Goal: Transaction & Acquisition: Purchase product/service

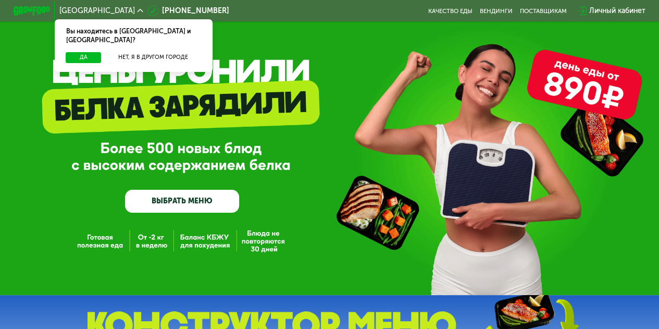
click at [186, 210] on link "ВЫБРАТЬ МЕНЮ" at bounding box center [182, 201] width 114 height 23
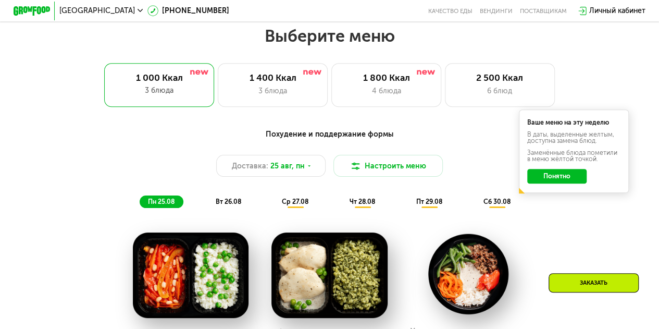
scroll to position [403, 0]
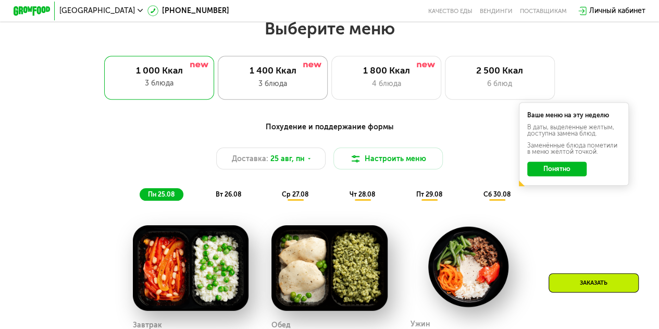
click at [311, 84] on div "3 блюда" at bounding box center [273, 83] width 91 height 11
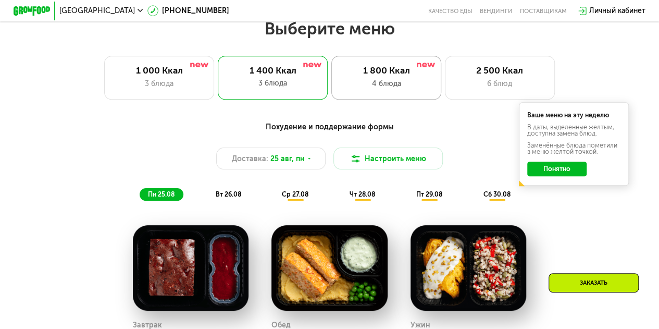
click at [376, 86] on div "4 блюда" at bounding box center [386, 83] width 91 height 11
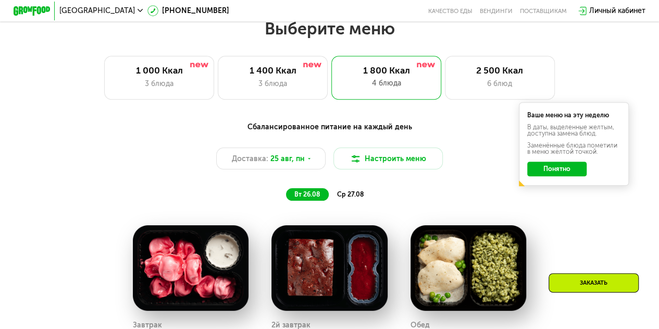
click at [561, 171] on button "Понятно" at bounding box center [556, 168] width 59 height 15
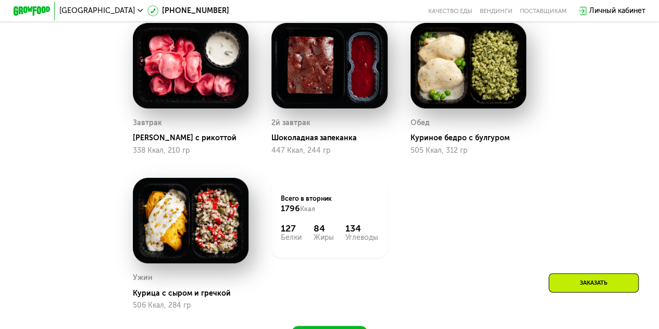
scroll to position [605, 0]
drag, startPoint x: 381, startPoint y: 235, endPoint x: 276, endPoint y: 216, distance: 105.8
click at [276, 216] on div "Всего в [DATE] 1796 Ккал 127 Белки 84 Жиры 134 Углеводы" at bounding box center [329, 218] width 116 height 80
click at [326, 276] on div "Всего в [DATE] 1796 Ккал 127 Белки 84 Жиры 134 Углеводы" at bounding box center [329, 243] width 139 height 155
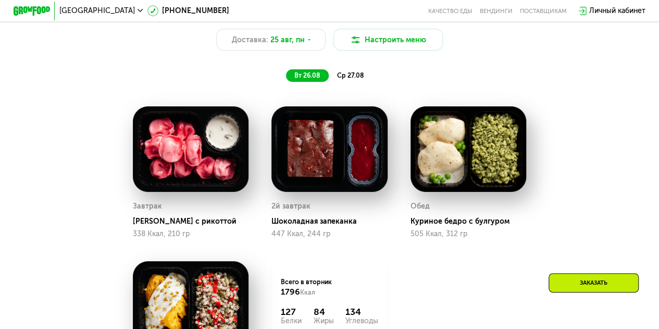
scroll to position [512, 0]
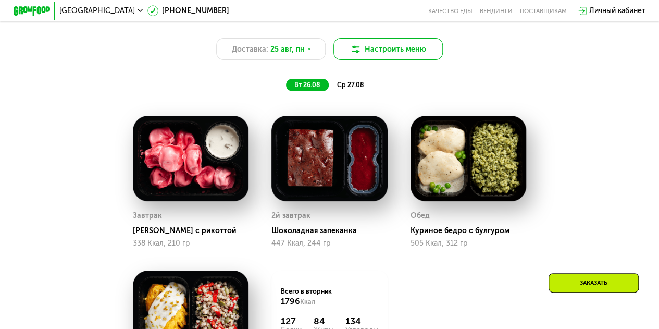
click at [381, 55] on button "Настроить меню" at bounding box center [388, 49] width 110 height 22
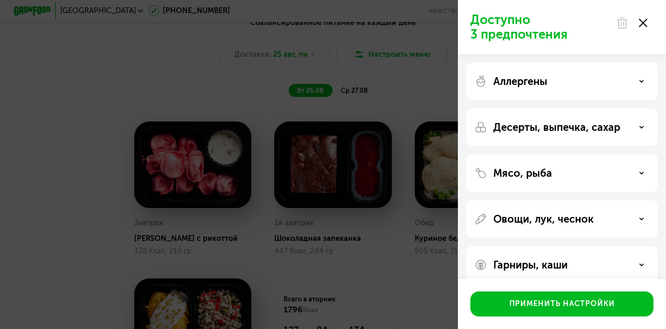
click at [646, 21] on icon at bounding box center [643, 23] width 8 height 8
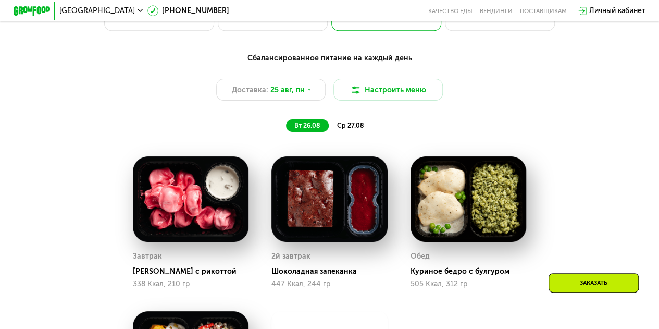
scroll to position [448, 0]
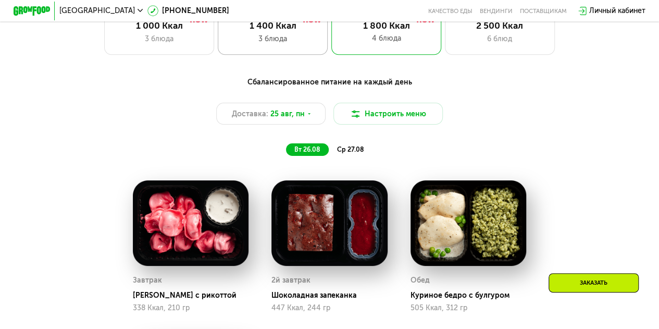
click at [276, 28] on div "1 400 Ккал" at bounding box center [273, 25] width 91 height 11
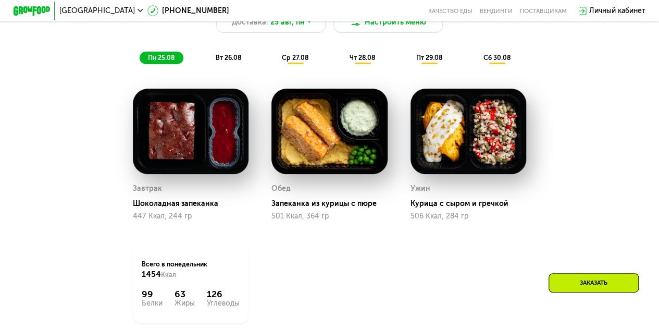
scroll to position [545, 0]
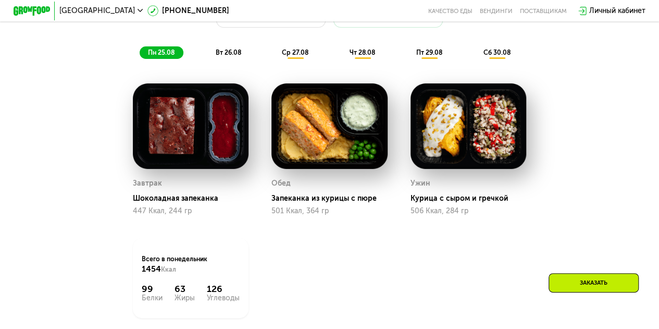
click at [229, 55] on span "вт 26.08" at bounding box center [228, 52] width 26 height 8
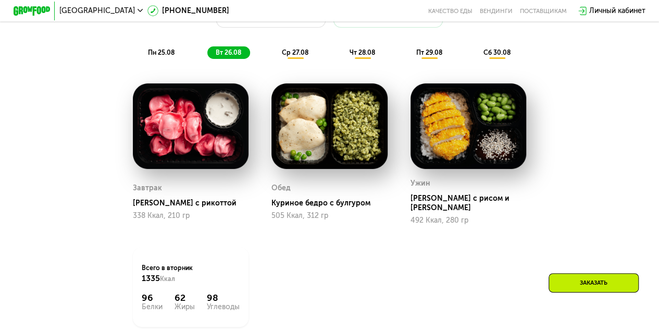
click at [306, 56] on span "ср 27.08" at bounding box center [295, 52] width 27 height 8
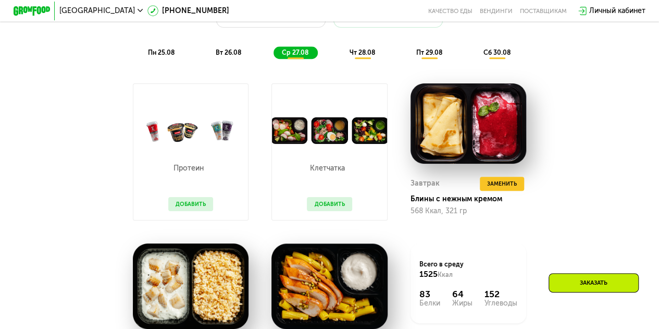
click at [160, 56] on span "пн 25.08" at bounding box center [161, 52] width 27 height 8
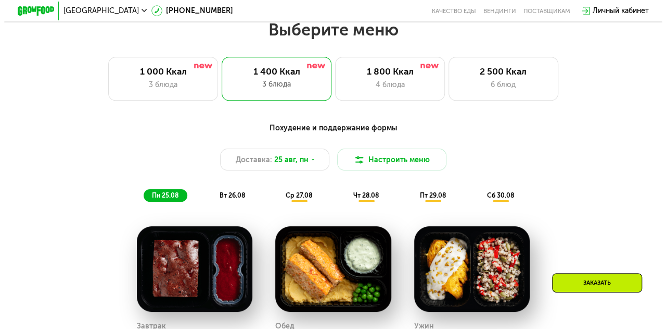
scroll to position [402, 0]
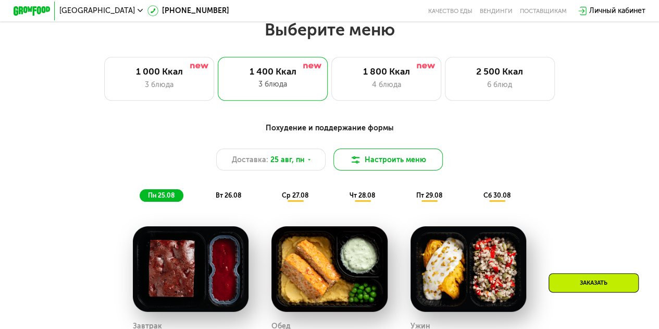
click at [370, 167] on button "Настроить меню" at bounding box center [388, 159] width 110 height 22
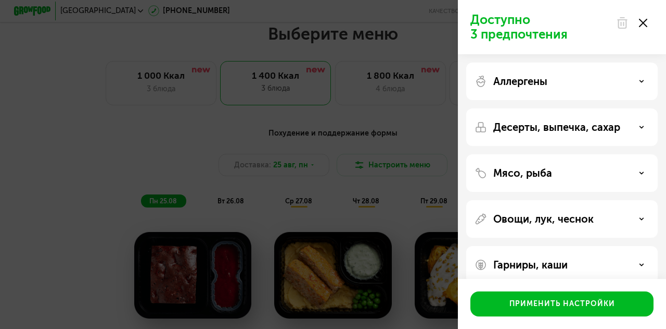
click at [548, 80] on p "Аллергены" at bounding box center [521, 81] width 54 height 12
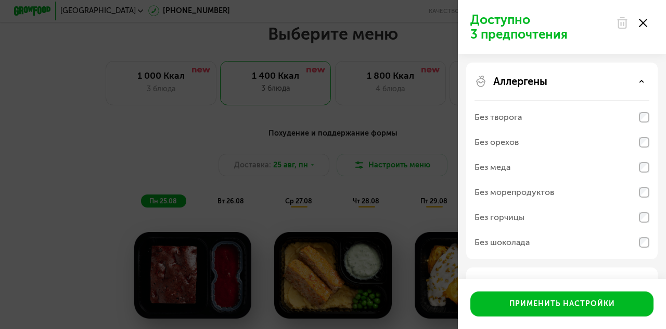
click at [548, 80] on p "Аллергены" at bounding box center [521, 81] width 54 height 12
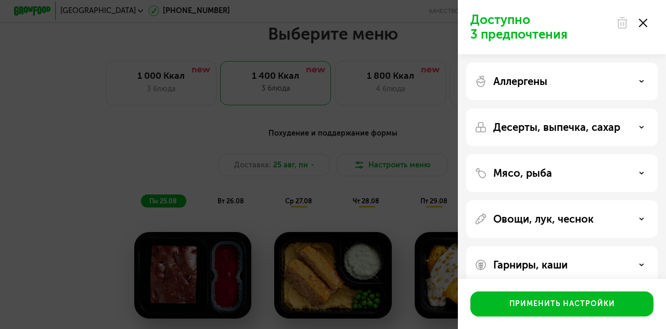
click at [543, 154] on div "Десерты, выпечка, сахар" at bounding box center [563, 172] width 192 height 37
click at [540, 126] on p "Десерты, выпечка, сахар" at bounding box center [557, 127] width 127 height 12
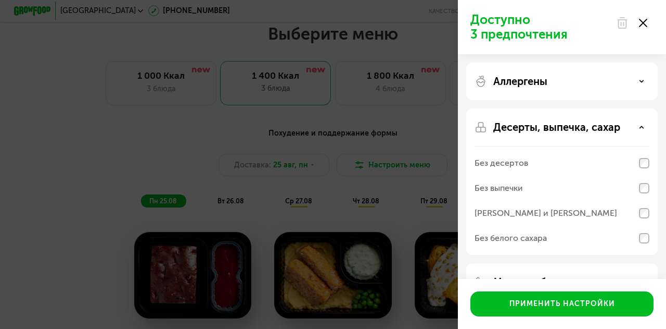
click at [542, 129] on p "Десерты, выпечка, сахар" at bounding box center [557, 127] width 127 height 12
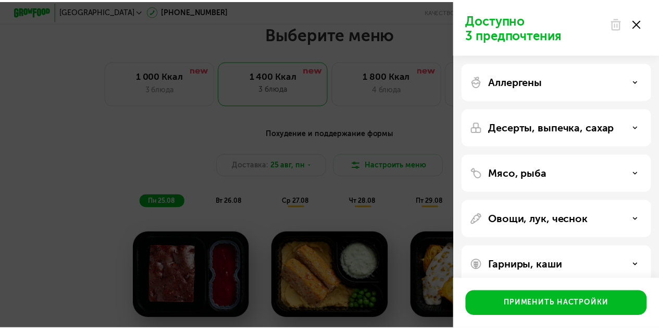
scroll to position [15, 0]
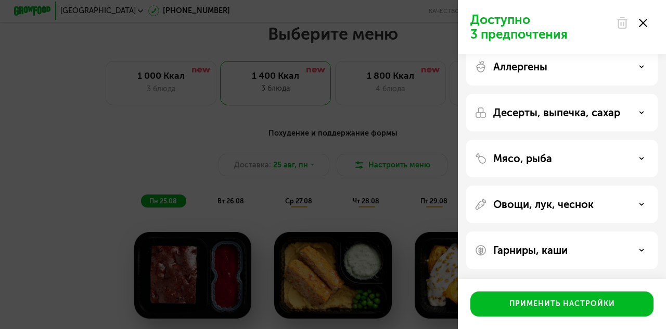
click at [535, 185] on div "Мясо, рыба" at bounding box center [563, 203] width 192 height 37
click at [530, 161] on p "Мясо, рыба" at bounding box center [523, 158] width 59 height 12
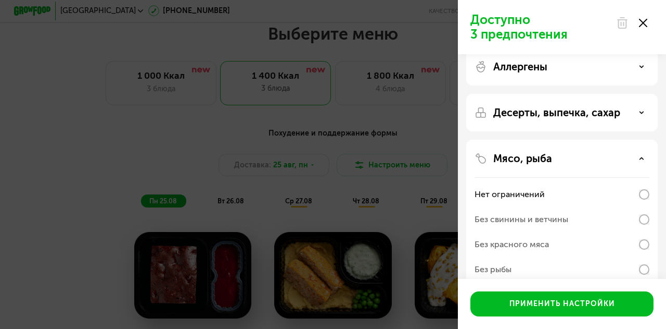
click at [510, 218] on div "Без свинины и ветчины" at bounding box center [522, 219] width 94 height 12
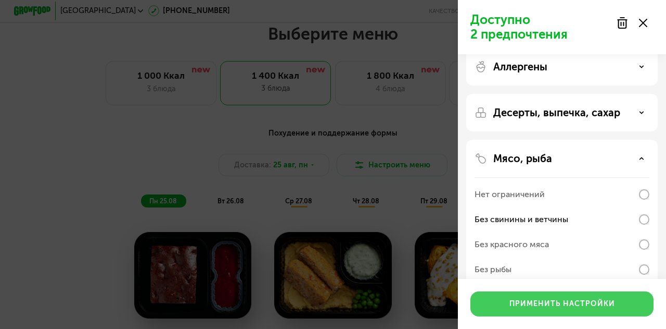
click at [517, 305] on div "Применить настройки" at bounding box center [563, 303] width 106 height 10
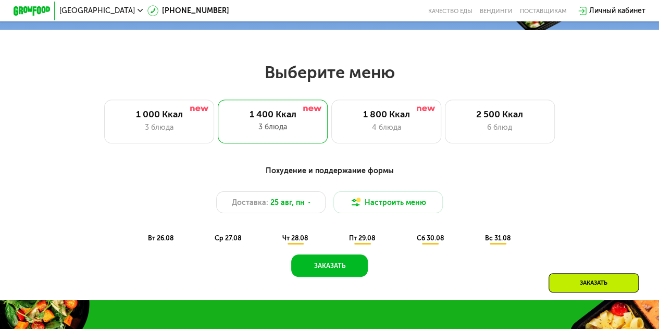
scroll to position [285, 0]
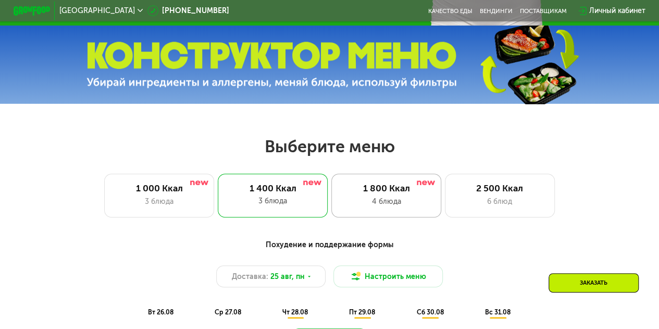
click at [367, 187] on div "1 800 Ккал" at bounding box center [386, 188] width 91 height 11
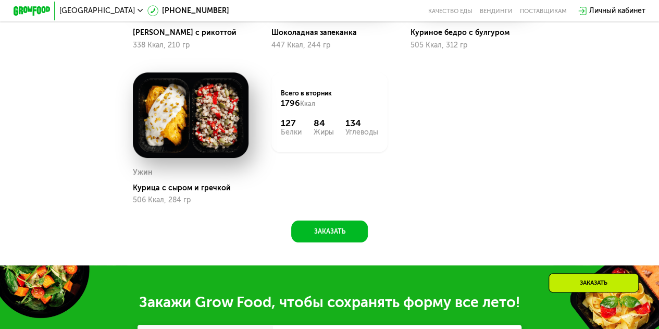
scroll to position [731, 0]
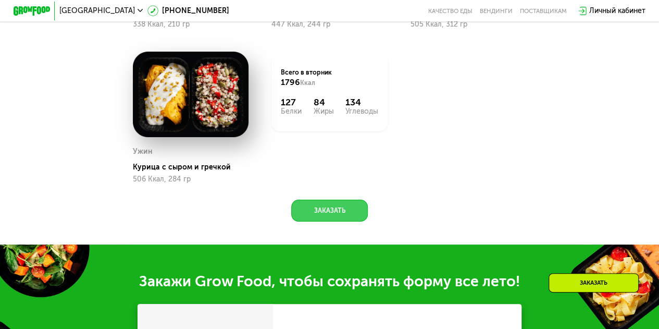
click at [329, 217] on button "Заказать" at bounding box center [329, 210] width 76 height 22
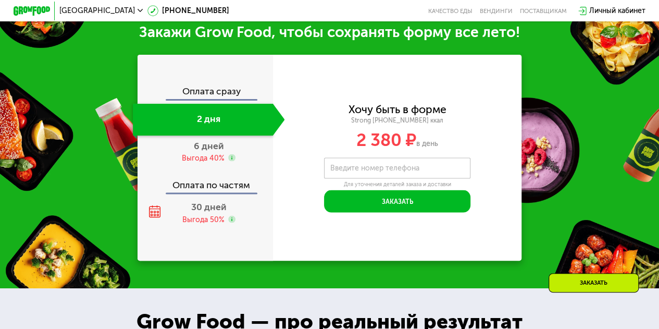
scroll to position [985, 0]
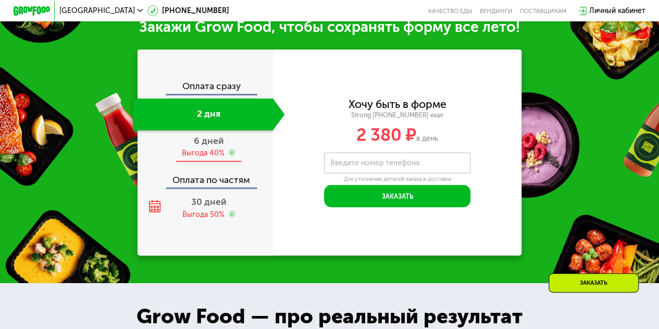
click at [206, 158] on div "6 дней Выгода 40%" at bounding box center [209, 146] width 152 height 32
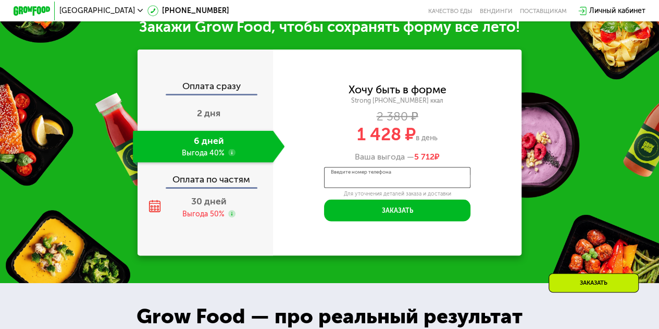
click at [369, 187] on input "Введите номер телефона" at bounding box center [397, 177] width 146 height 21
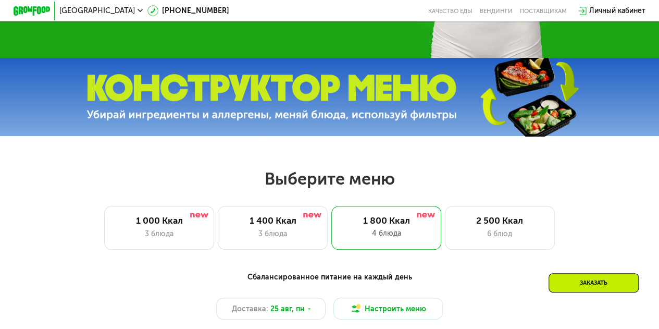
scroll to position [222, 0]
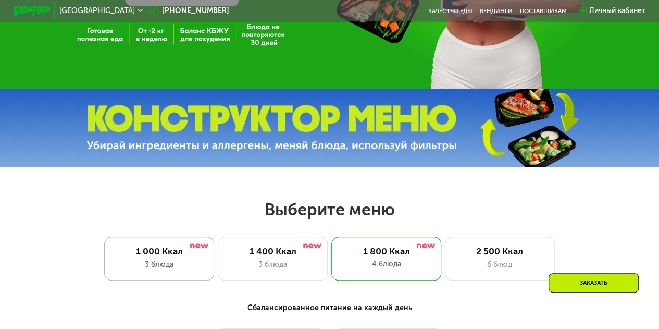
click at [218, 280] on div "1 000 Ккал 3 блюда" at bounding box center [273, 258] width 110 height 44
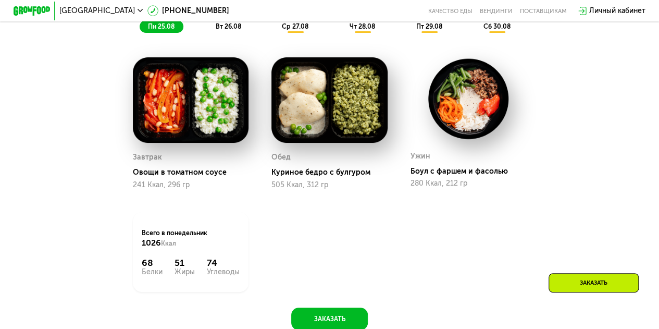
scroll to position [571, 0]
